Goal: Complete application form

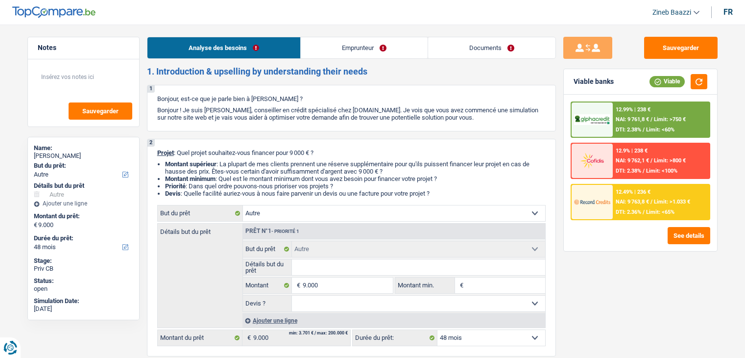
select select "other"
select select "48"
select select "other"
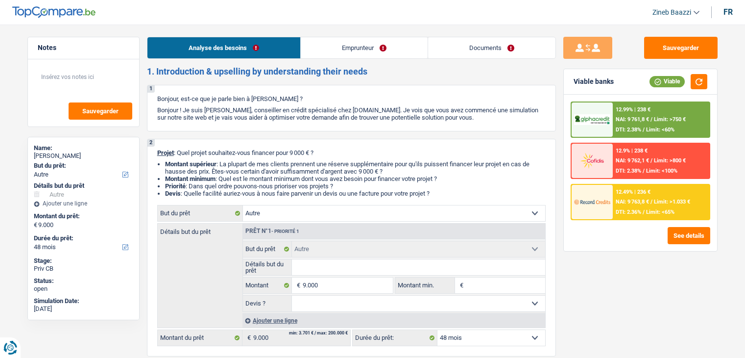
select select "48"
select select "worker"
select select "netSalary"
select select "ownerWithMortgage"
select select "other"
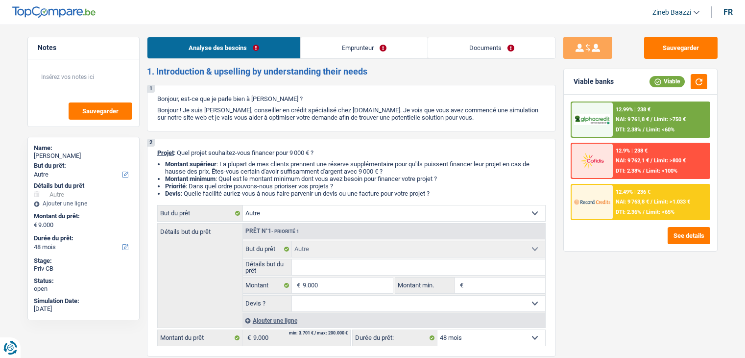
select select "other"
select select "48"
click at [445, 25] on header "Zineb Baazzi Se déconnecter fr" at bounding box center [372, 12] width 745 height 25
drag, startPoint x: 398, startPoint y: 13, endPoint x: 394, endPoint y: 14, distance: 5.0
click at [396, 16] on header "Zineb Baazzi Se déconnecter fr" at bounding box center [372, 12] width 745 height 25
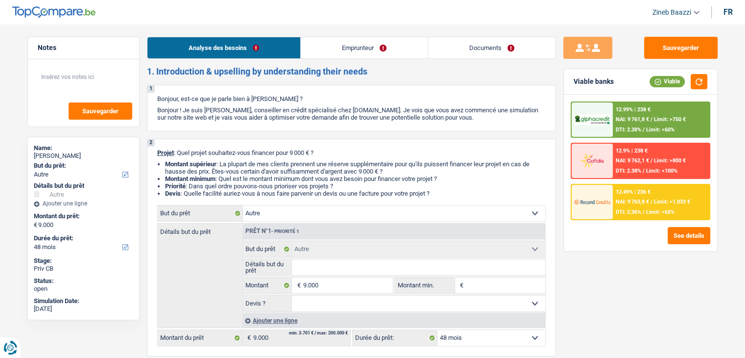
click at [34, 11] on img at bounding box center [53, 12] width 83 height 12
click at [51, 5] on header "Zineb Baazzi Se déconnecter fr" at bounding box center [372, 12] width 745 height 25
click at [669, 9] on span "Zineb Baazzi" at bounding box center [672, 12] width 39 height 8
click at [420, 10] on header "Zineb Baazzi Se déconnecter fr" at bounding box center [372, 12] width 745 height 25
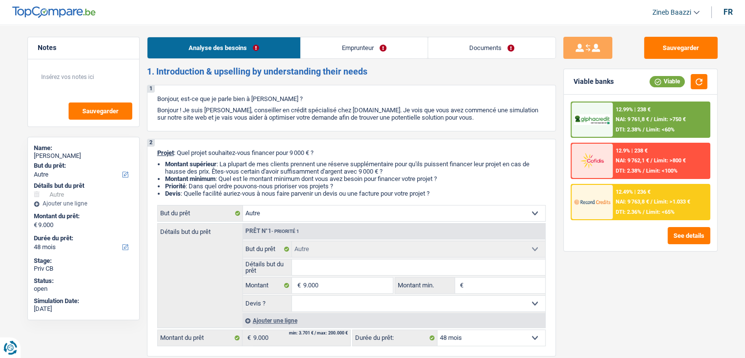
click at [92, 13] on img at bounding box center [53, 12] width 83 height 12
click at [86, 5] on header "Zineb Baazzi Se déconnecter fr" at bounding box center [372, 12] width 745 height 25
click at [77, 16] on img at bounding box center [53, 12] width 83 height 12
drag, startPoint x: 59, startPoint y: 63, endPoint x: 47, endPoint y: 83, distance: 23.3
click at [59, 64] on div "Sauvegarder" at bounding box center [83, 92] width 111 height 67
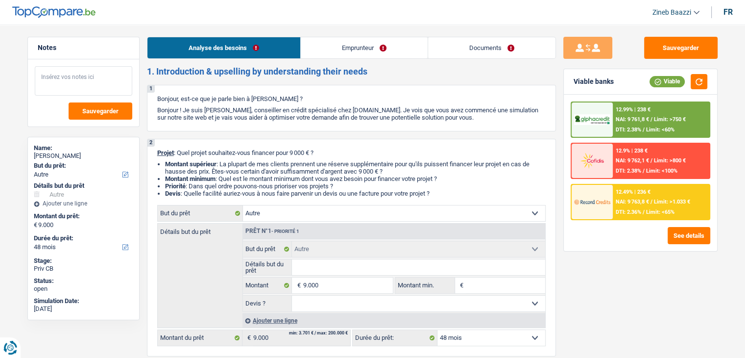
click at [43, 88] on textarea at bounding box center [84, 80] width 98 height 29
click at [619, 293] on div "Sauvegarder Viable banks Viable 12.99% | 238 € NAI: 9 761,8 € / Limit: >750 € D…" at bounding box center [640, 188] width 169 height 303
click at [455, 176] on li "Montant minimum : Quel est le montant minimum dont vous avez besoin pour financ…" at bounding box center [355, 178] width 381 height 7
click at [469, 20] on header "Zineb Baazzi Se déconnecter fr" at bounding box center [372, 12] width 745 height 25
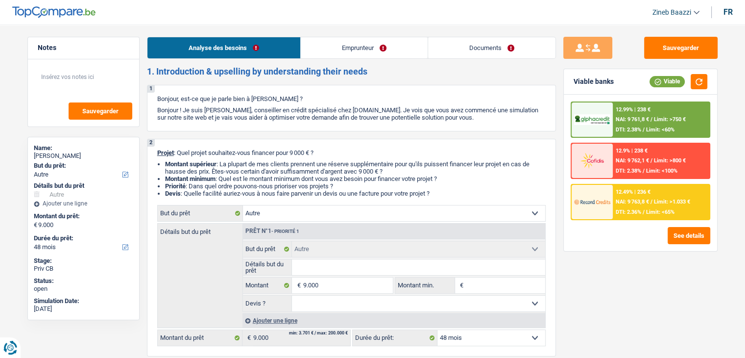
scroll to position [313, 0]
